Goal: Information Seeking & Learning: Understand process/instructions

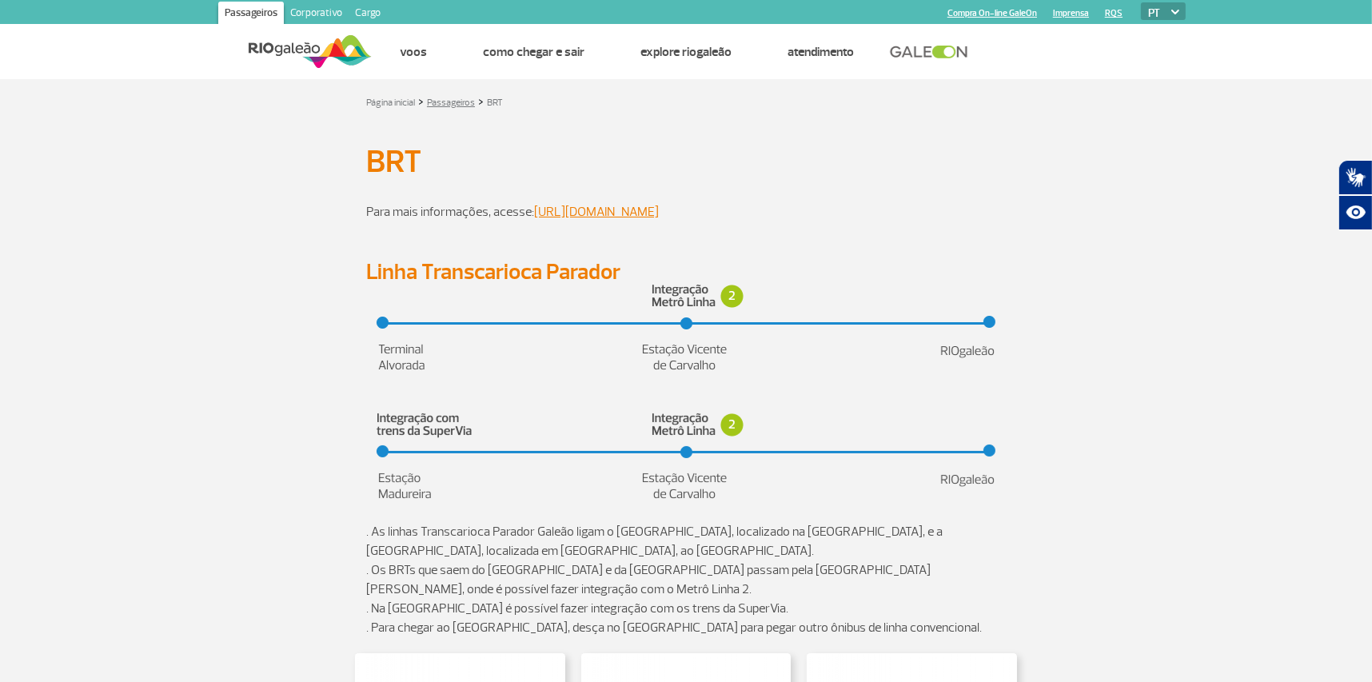
click at [463, 97] on link "Passageiros" at bounding box center [451, 103] width 48 height 12
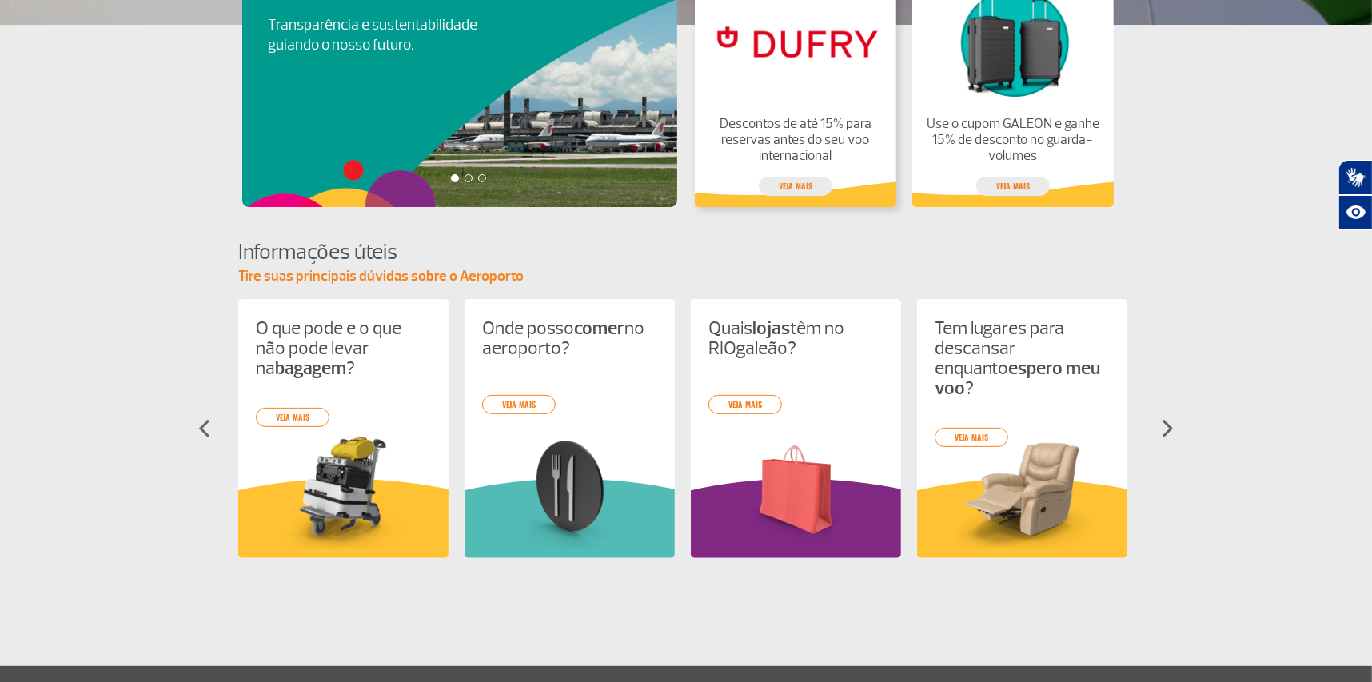
scroll to position [521, 0]
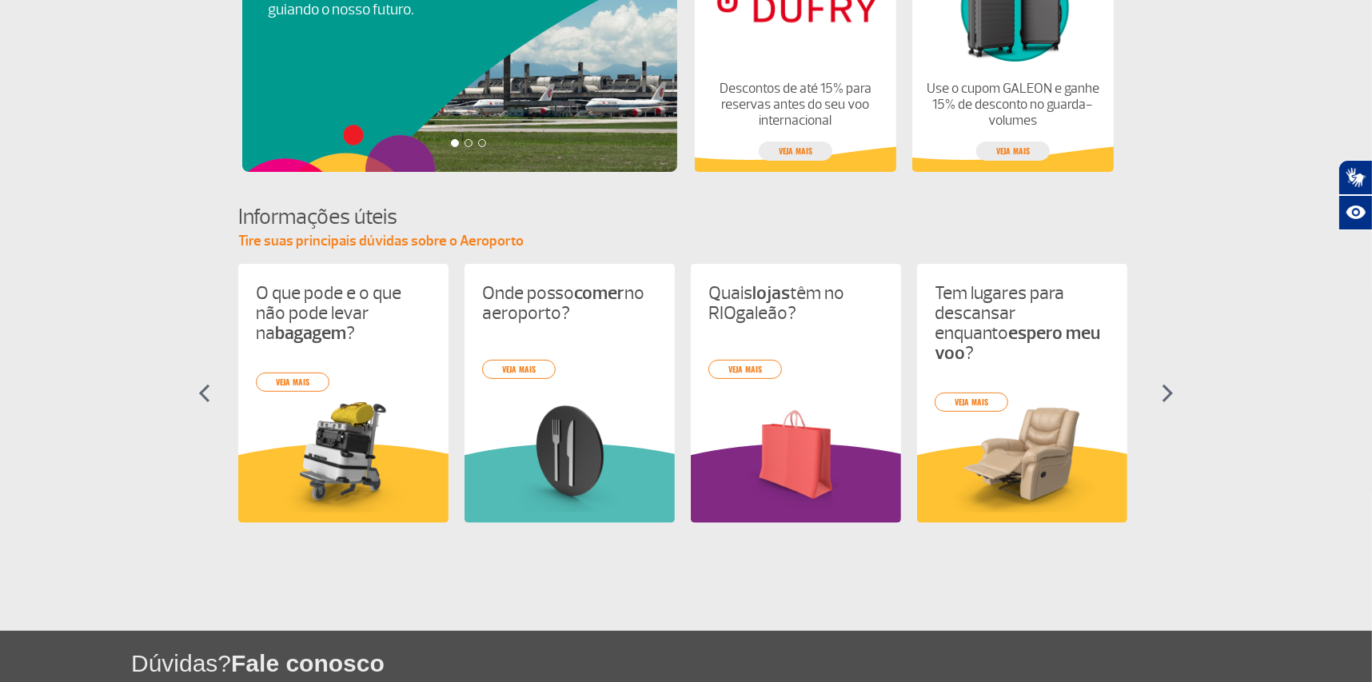
click at [1172, 394] on img at bounding box center [1168, 393] width 12 height 19
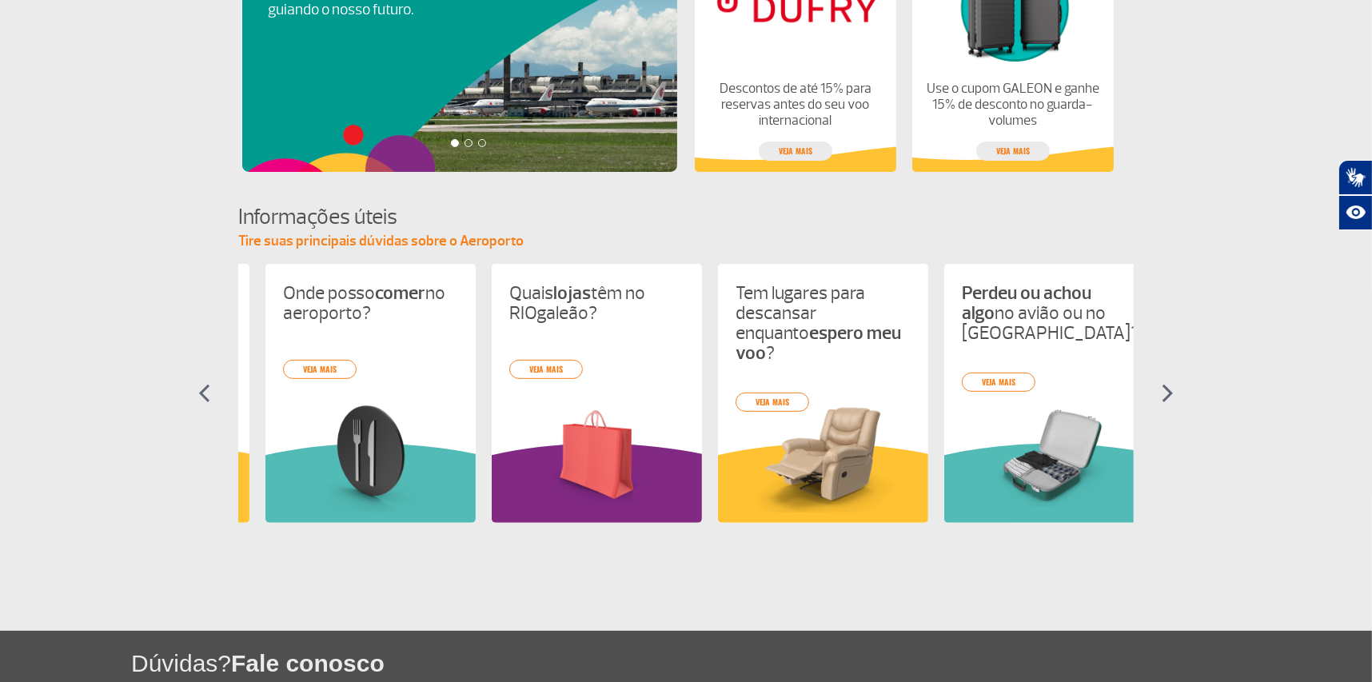
scroll to position [0, 226]
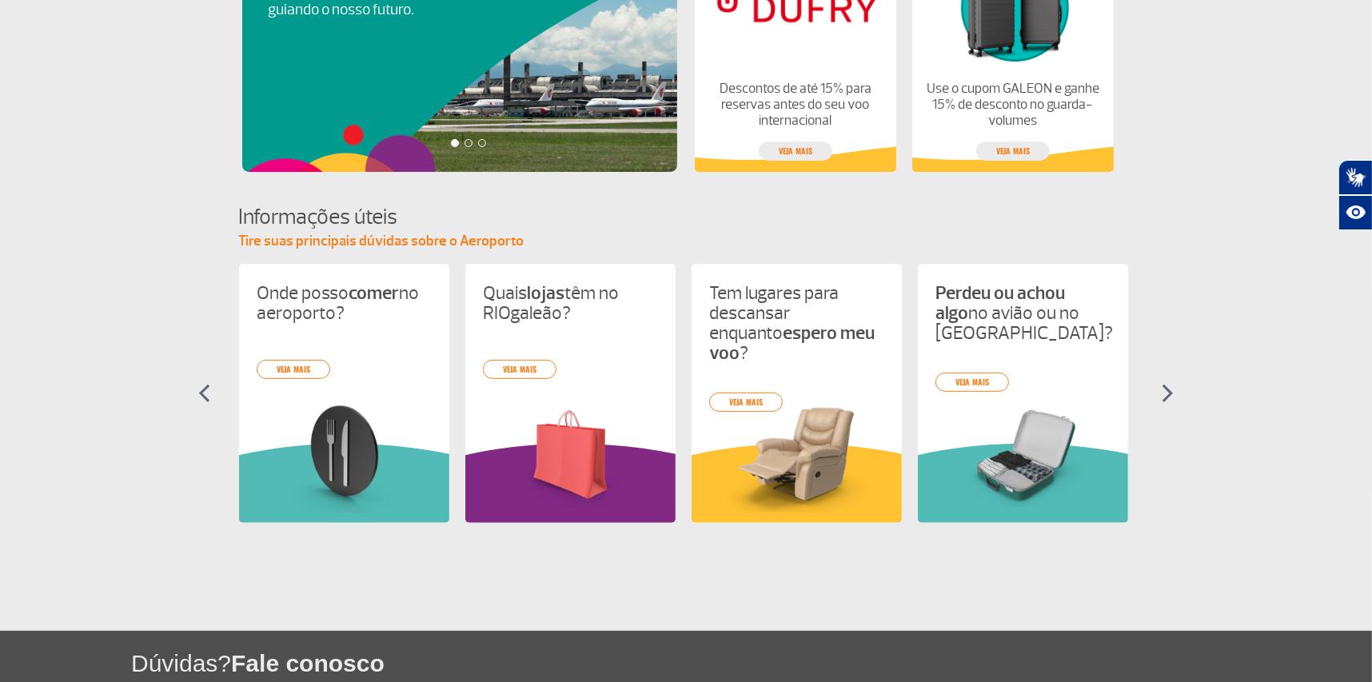
click at [1172, 394] on img at bounding box center [1168, 393] width 12 height 19
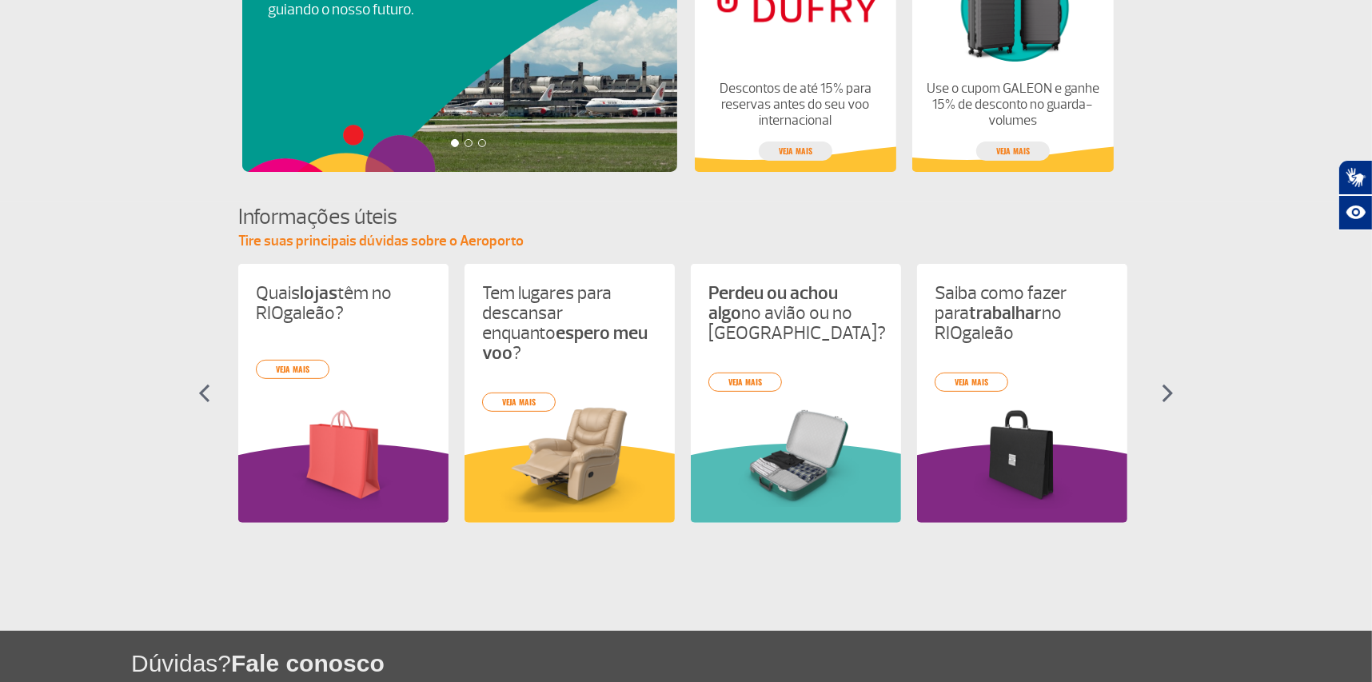
click at [1172, 394] on img at bounding box center [1168, 393] width 12 height 19
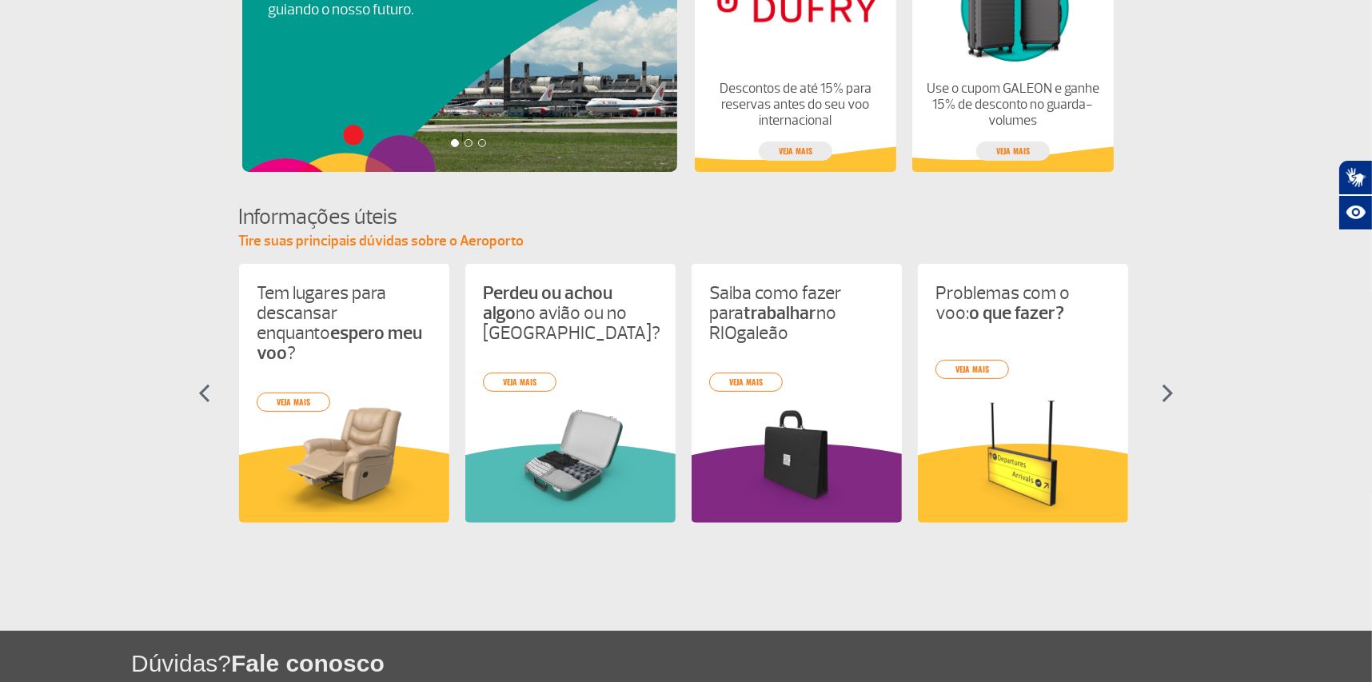
click at [1172, 394] on img at bounding box center [1168, 393] width 12 height 19
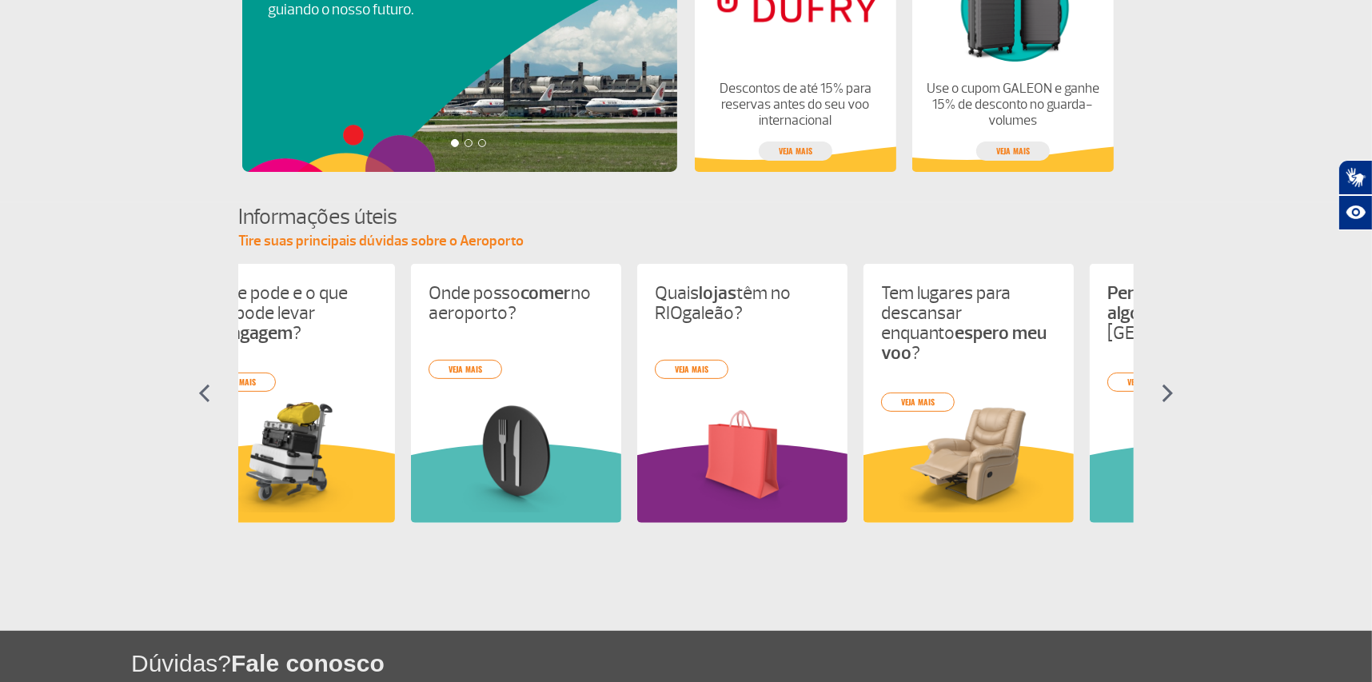
scroll to position [0, 0]
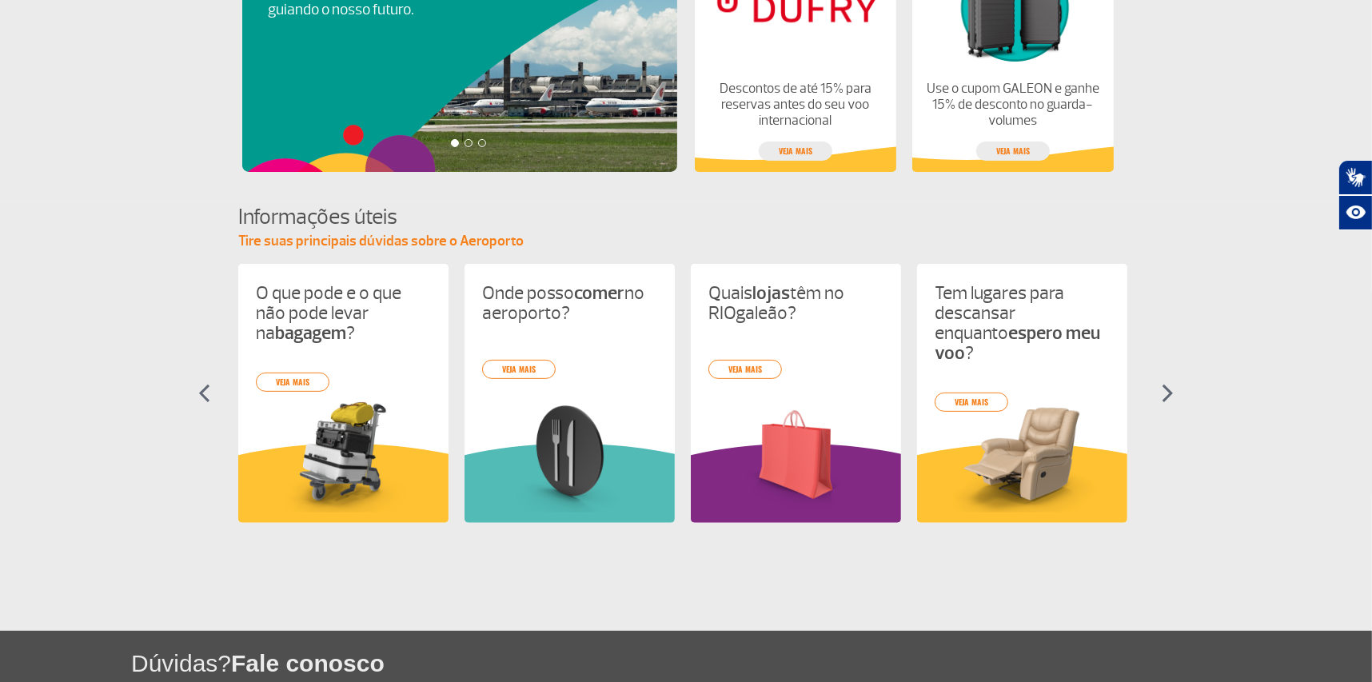
click at [1172, 394] on img at bounding box center [1168, 393] width 12 height 19
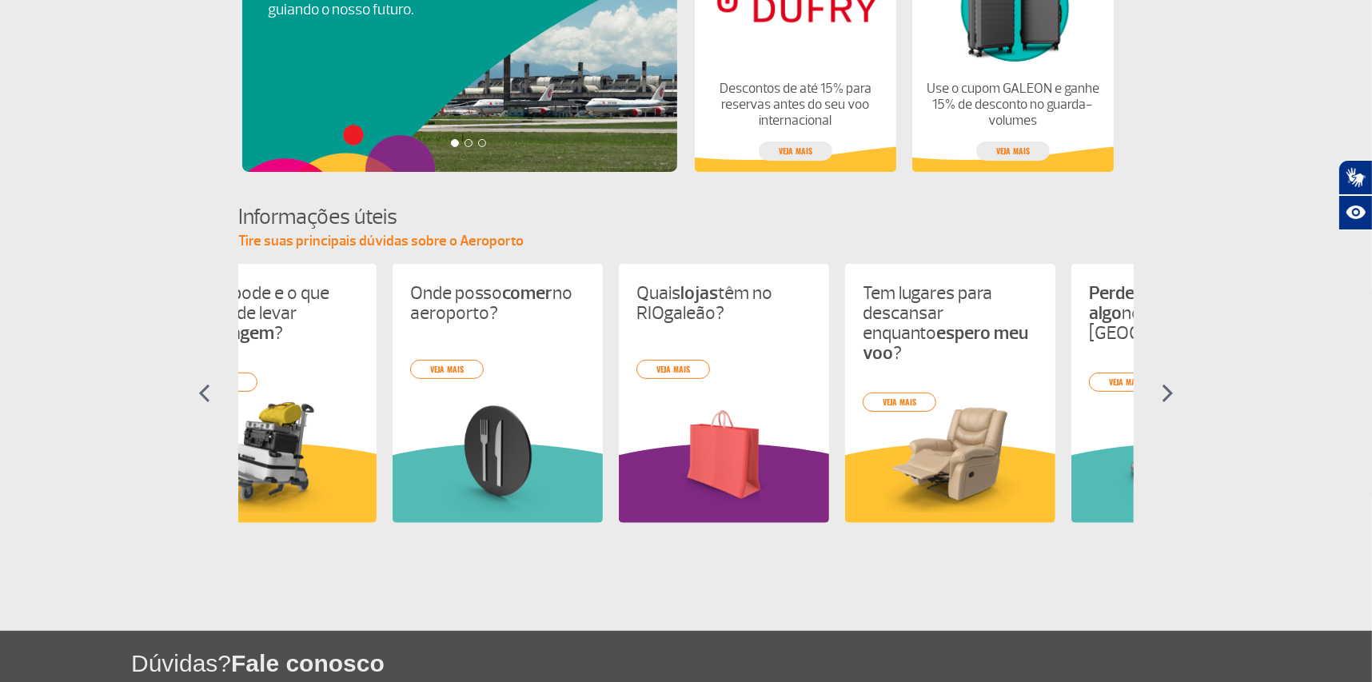
click at [1172, 394] on img at bounding box center [1168, 393] width 12 height 19
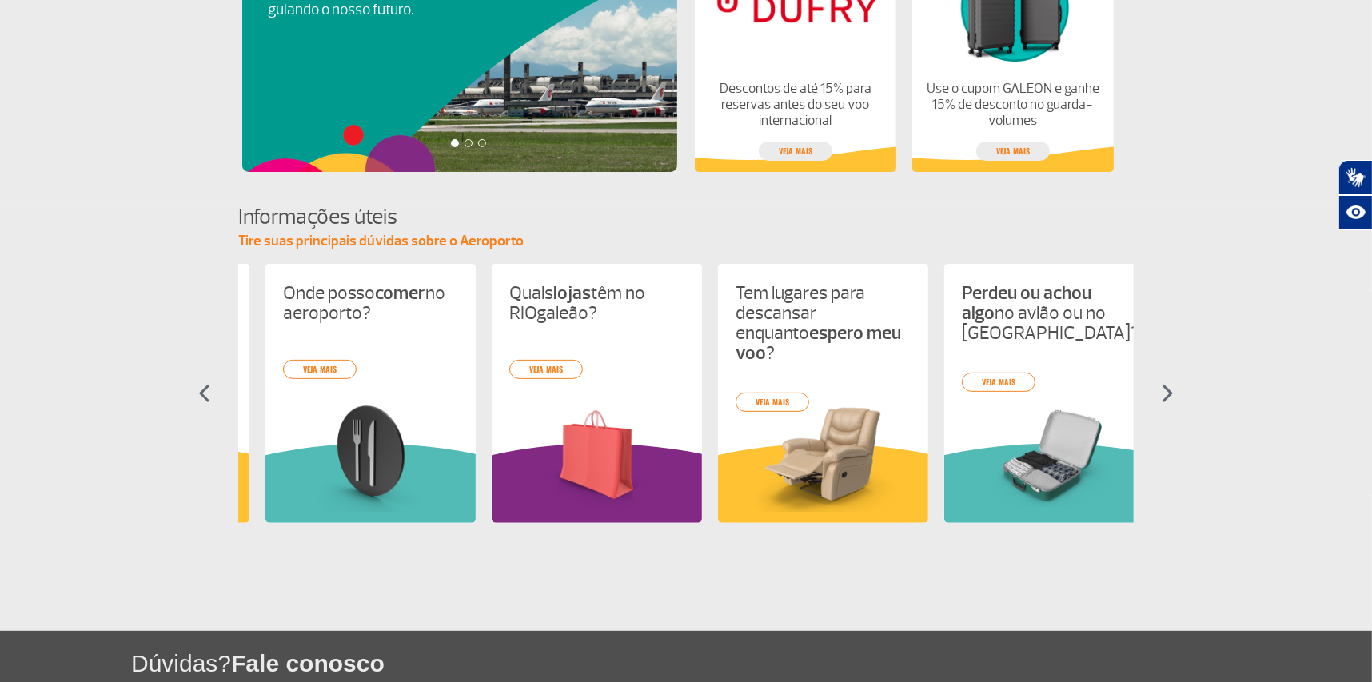
click at [1172, 394] on img at bounding box center [1168, 393] width 12 height 19
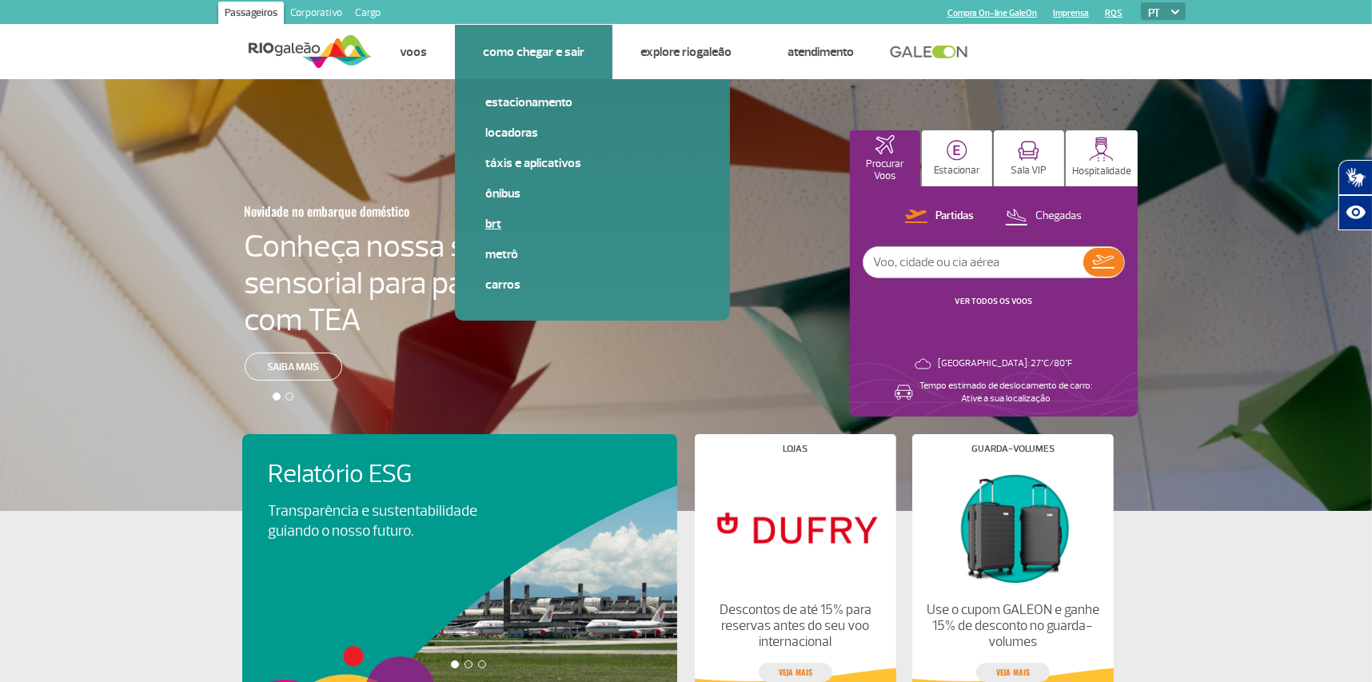
click at [494, 222] on link "BRT" at bounding box center [592, 224] width 214 height 18
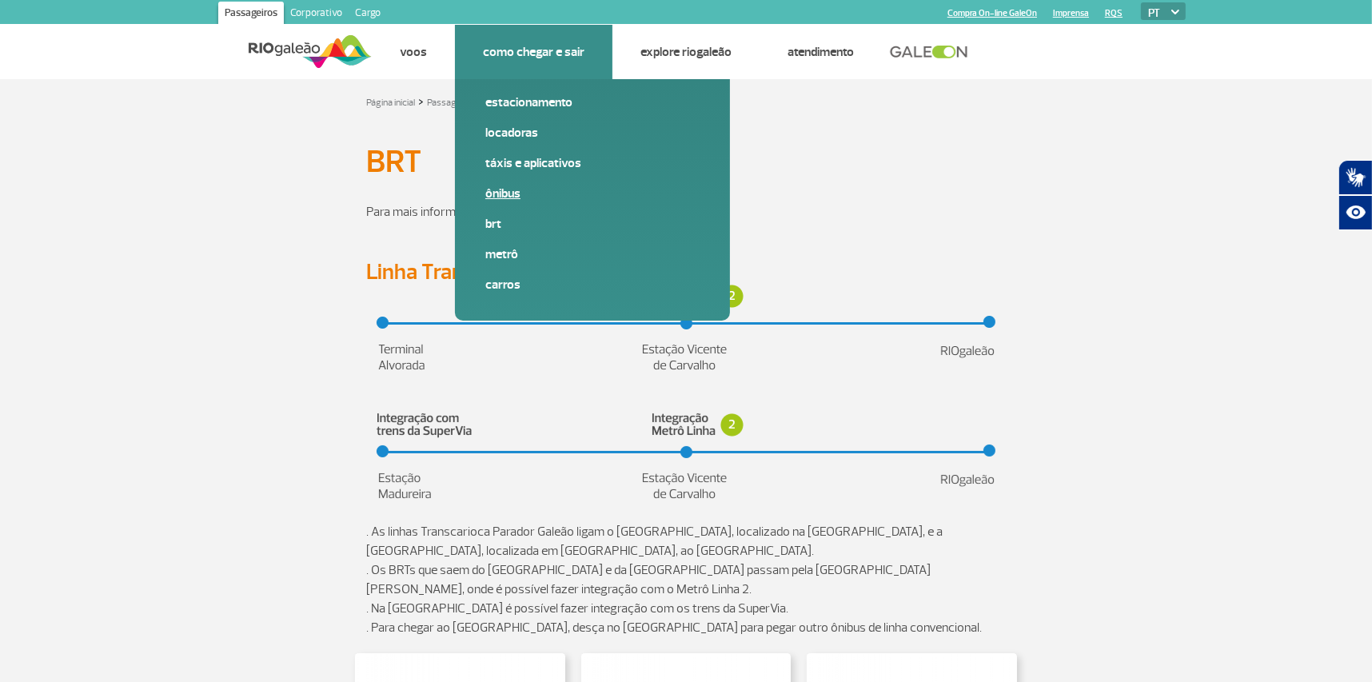
click at [497, 191] on link "Ônibus" at bounding box center [592, 194] width 214 height 18
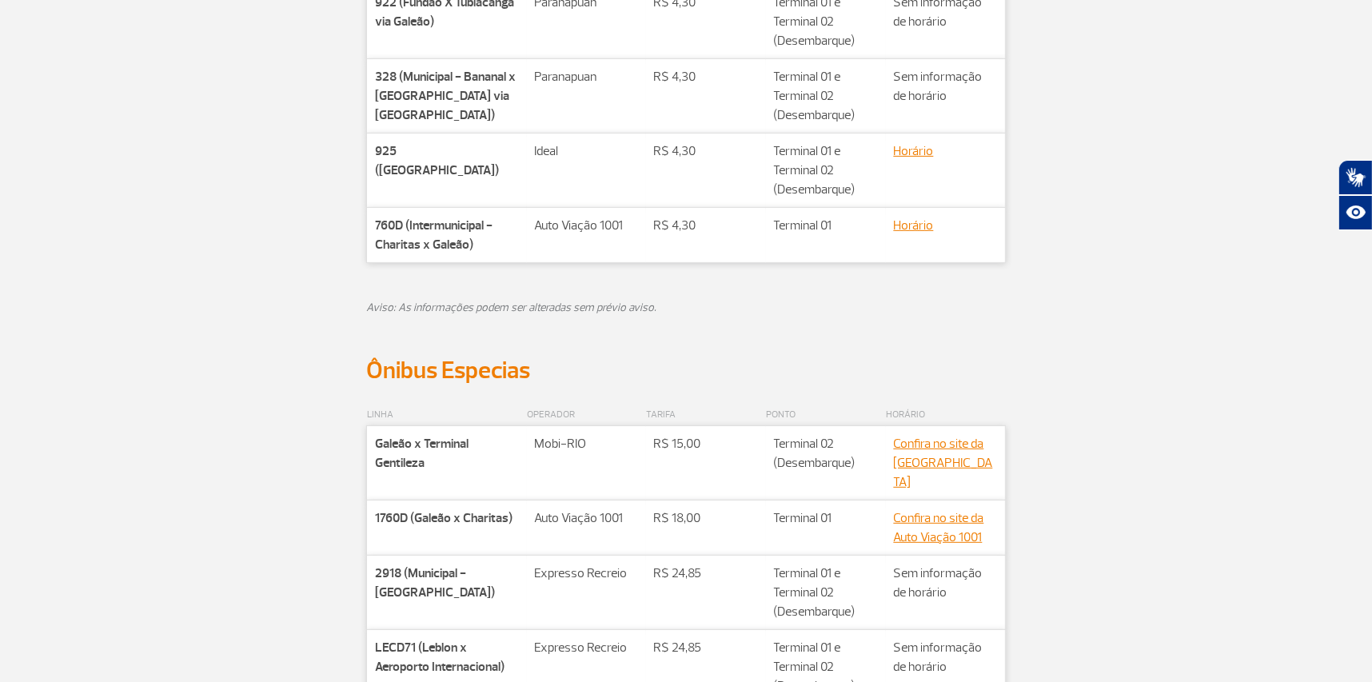
scroll to position [639, 0]
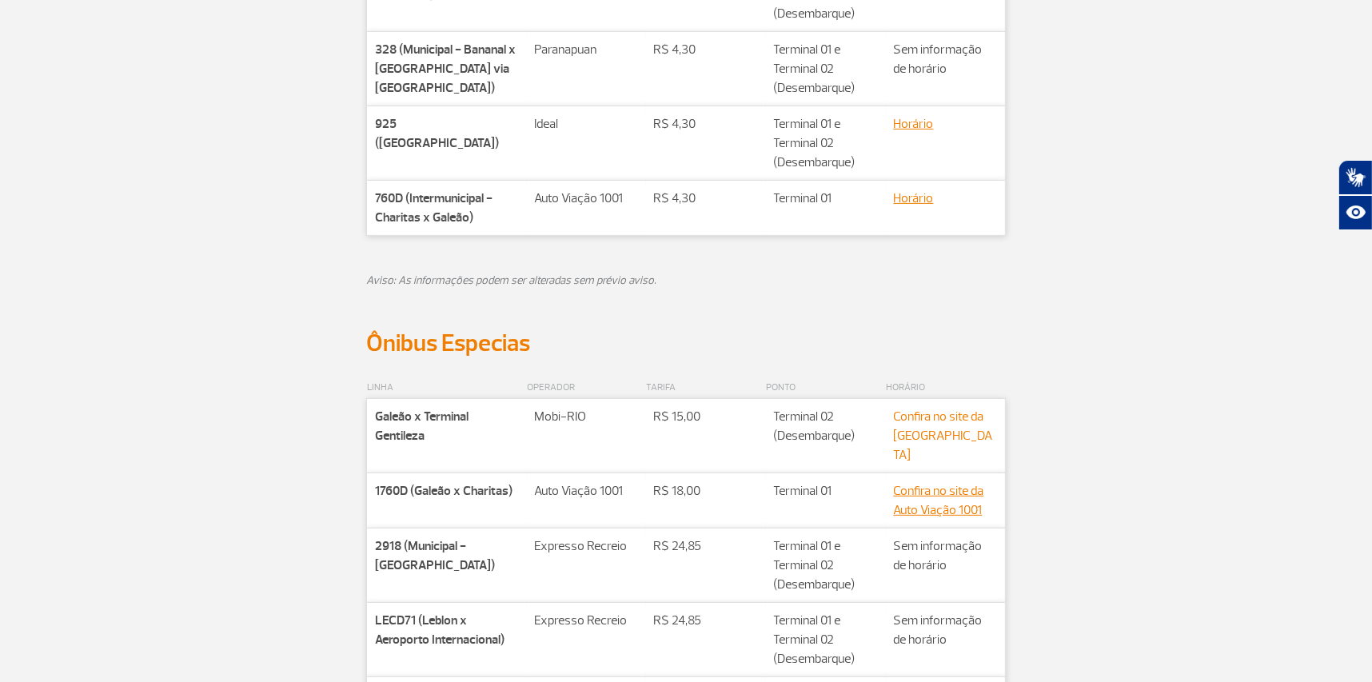
click at [961, 417] on link "Confira no site da [GEOGRAPHIC_DATA]" at bounding box center [943, 436] width 99 height 54
